Goal: Check status: Check status

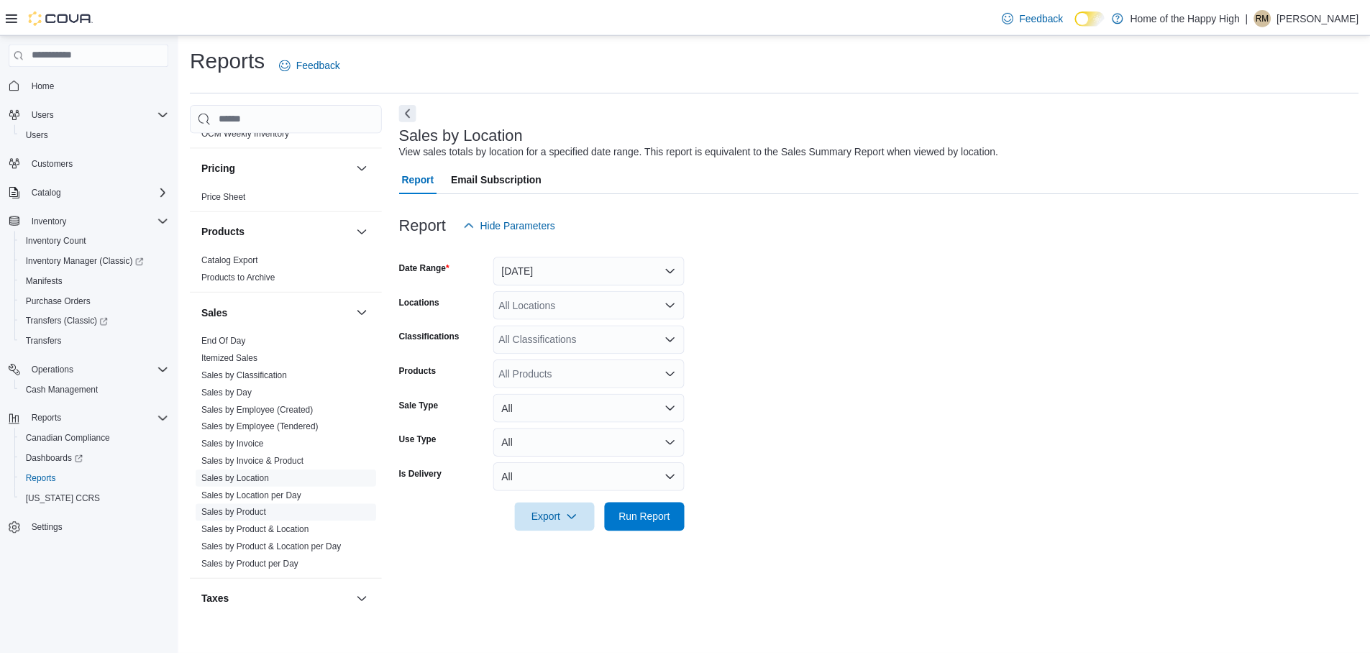
scroll to position [791, 0]
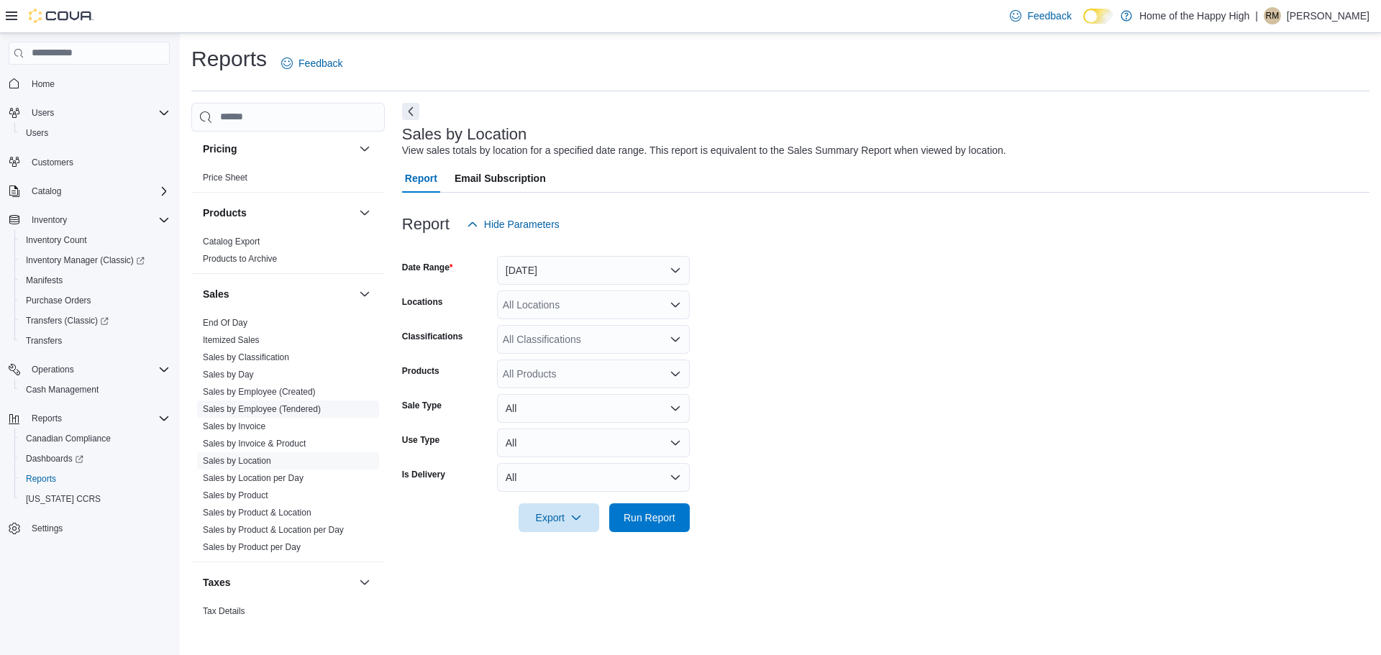
click at [296, 403] on span "Sales by Employee (Tendered)" at bounding box center [262, 409] width 118 height 12
click at [296, 404] on link "Sales by Employee (Tendered)" at bounding box center [262, 409] width 118 height 10
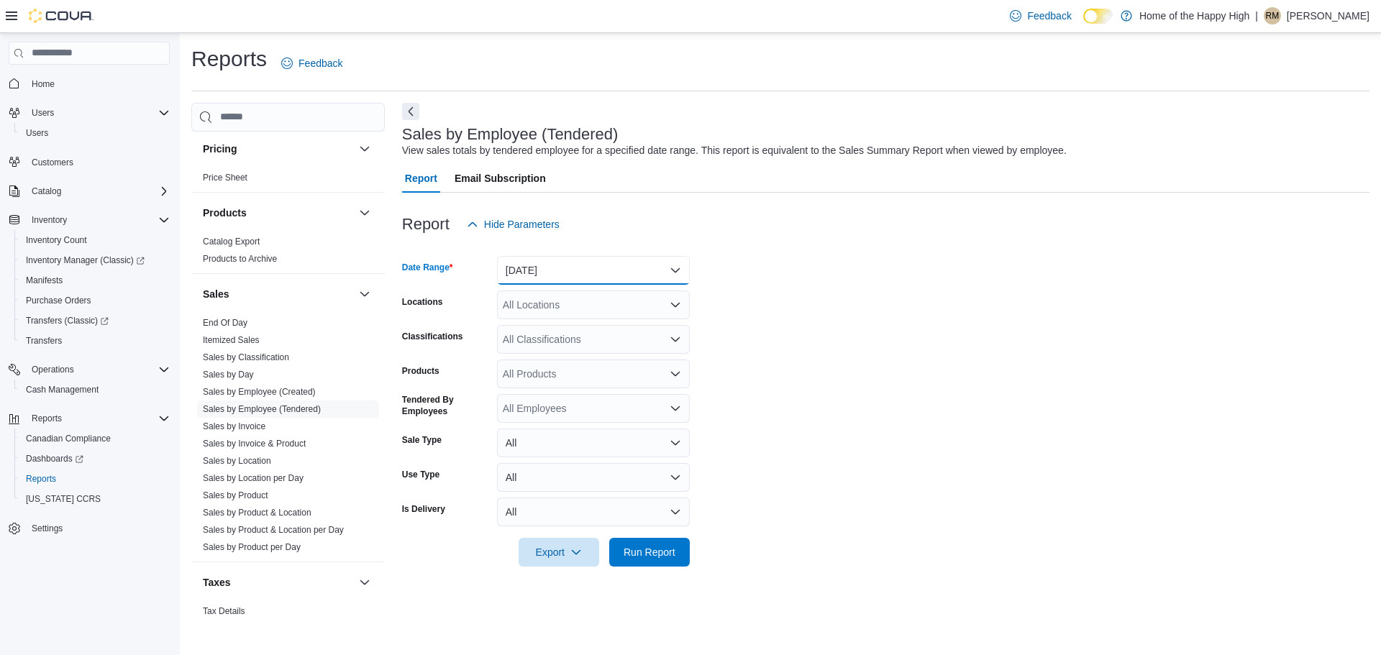
click at [567, 272] on button "[DATE]" at bounding box center [593, 270] width 193 height 29
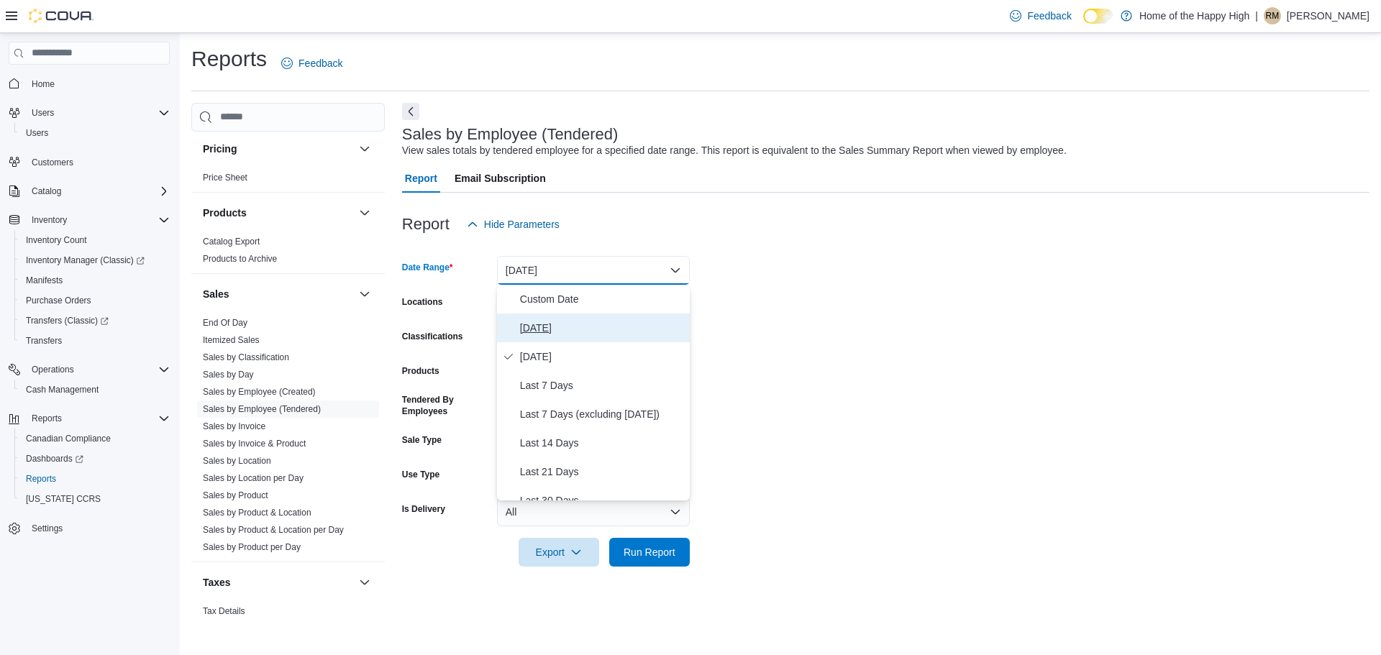
click at [540, 324] on span "[DATE]" at bounding box center [602, 327] width 164 height 17
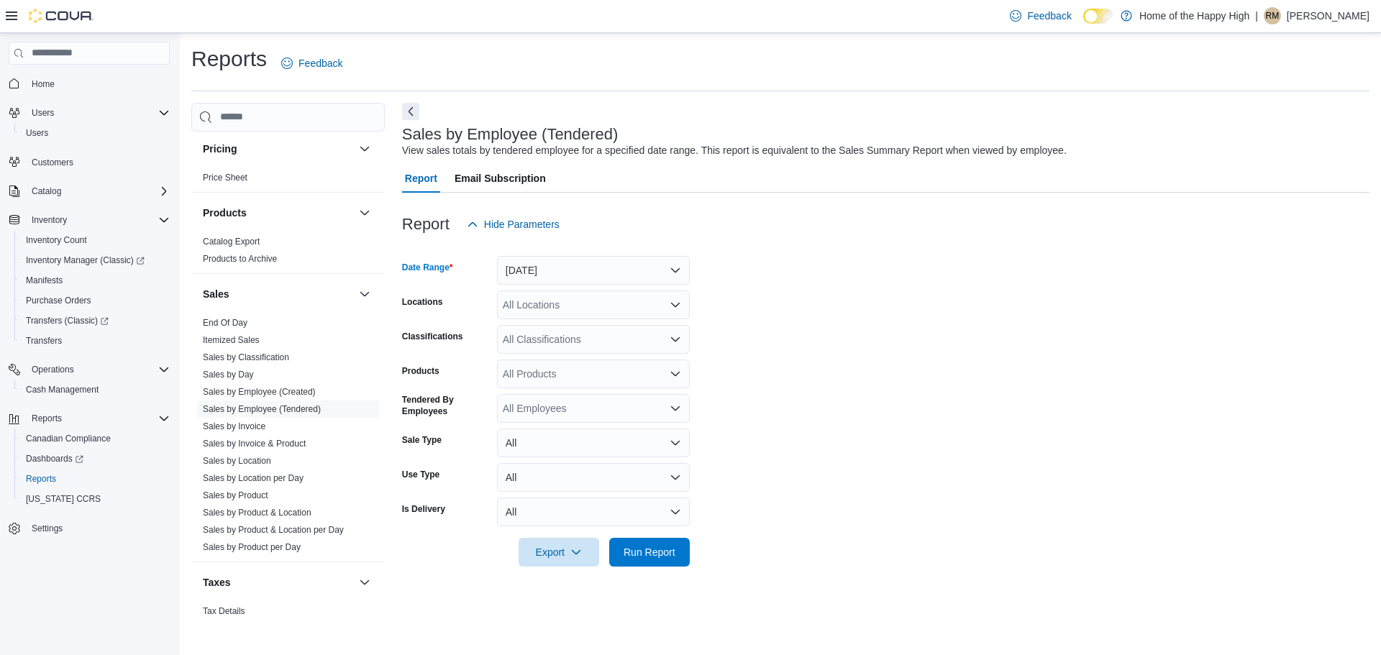
click at [553, 295] on div "All Locations" at bounding box center [593, 304] width 193 height 29
type input "****"
click at [552, 324] on span "Calgary - Forest Lawn - Prairie Records" at bounding box center [638, 329] width 178 height 14
click at [849, 365] on form "Date Range [DATE] Locations [GEOGRAPHIC_DATA] - Forest Lawn - Prairie Records C…" at bounding box center [885, 403] width 967 height 328
click at [660, 559] on span "Run Report" at bounding box center [649, 551] width 63 height 29
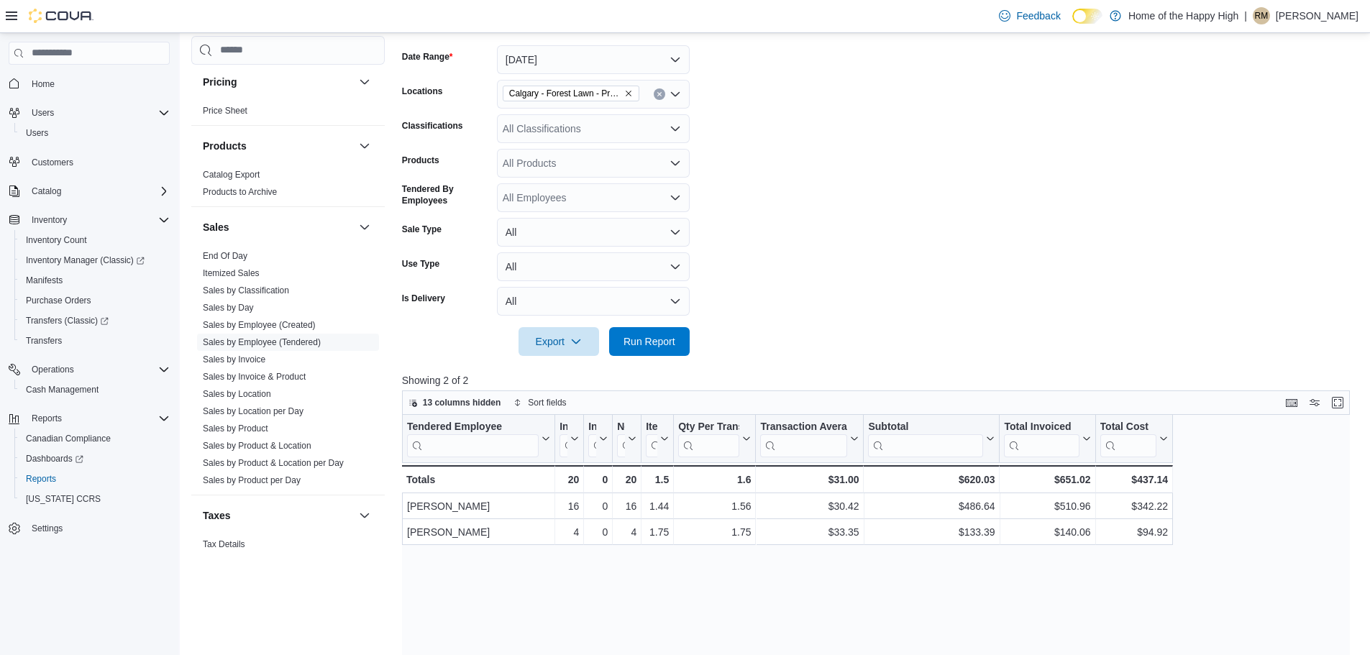
scroll to position [216, 0]
